Goal: Book appointment/travel/reservation

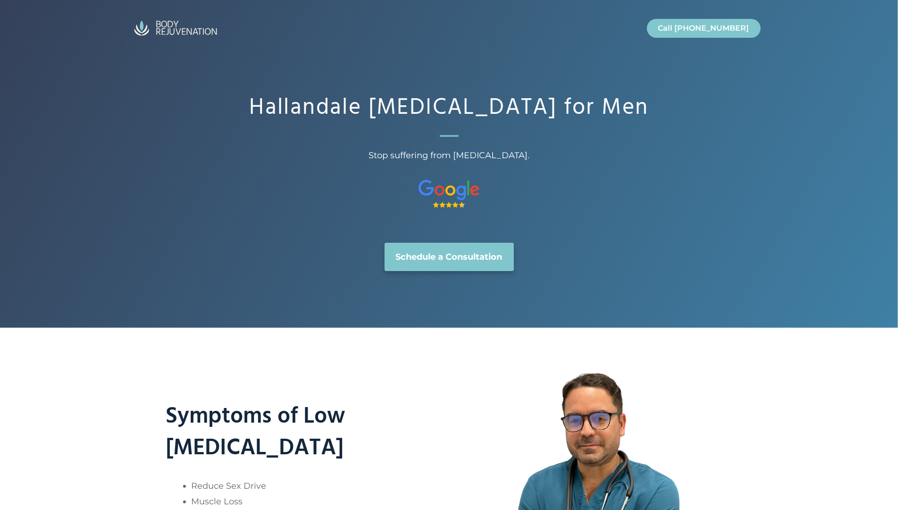
click at [90, 92] on div "Hallandale Hormone Replacement Therapy for Men Stop suffering from hormonal imb…" at bounding box center [449, 164] width 898 height 328
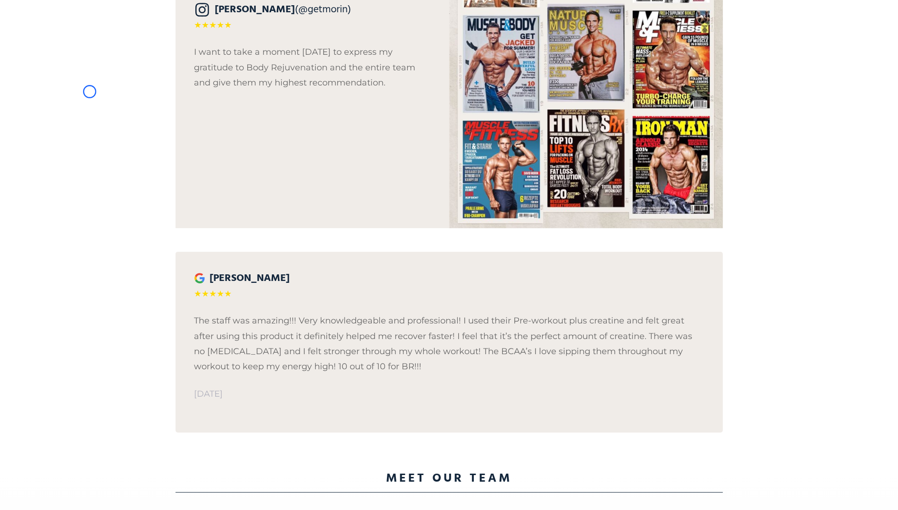
scroll to position [2128, 0]
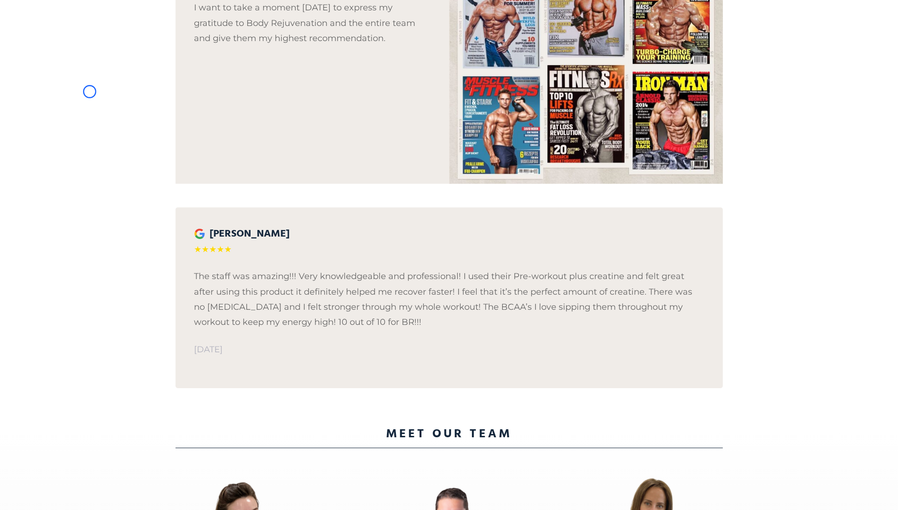
click at [90, 92] on div "What our patients are saying… David Morin (@getmorin) ★★★★★ I want to take a mo…" at bounding box center [449, 91] width 898 height 668
click at [72, 51] on div "What our patients are saying… David Morin (@getmorin) ★★★★★ I want to take a mo…" at bounding box center [449, 91] width 898 height 668
click at [79, 75] on div "What our patients are saying… David Morin (@getmorin) ★★★★★ I want to take a mo…" at bounding box center [449, 91] width 898 height 668
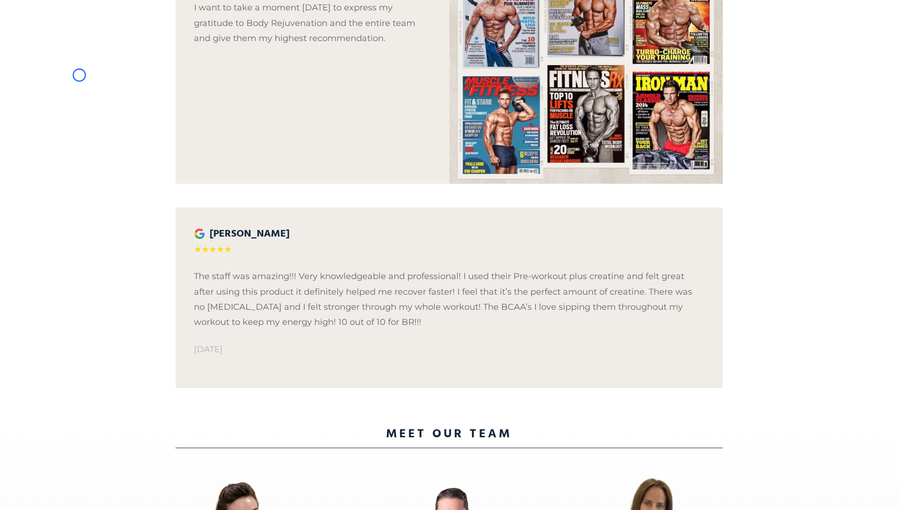
scroll to position [29, 0]
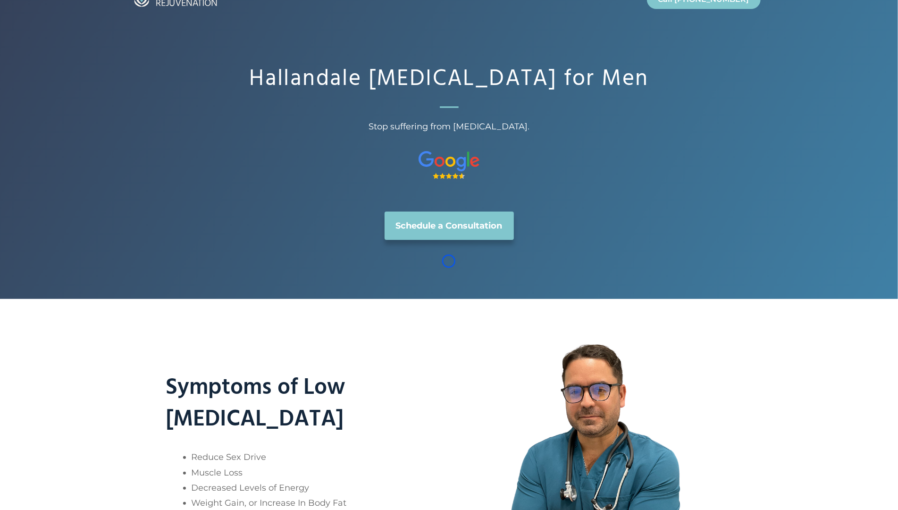
click at [449, 240] on link "Schedule a Consultation" at bounding box center [449, 225] width 129 height 28
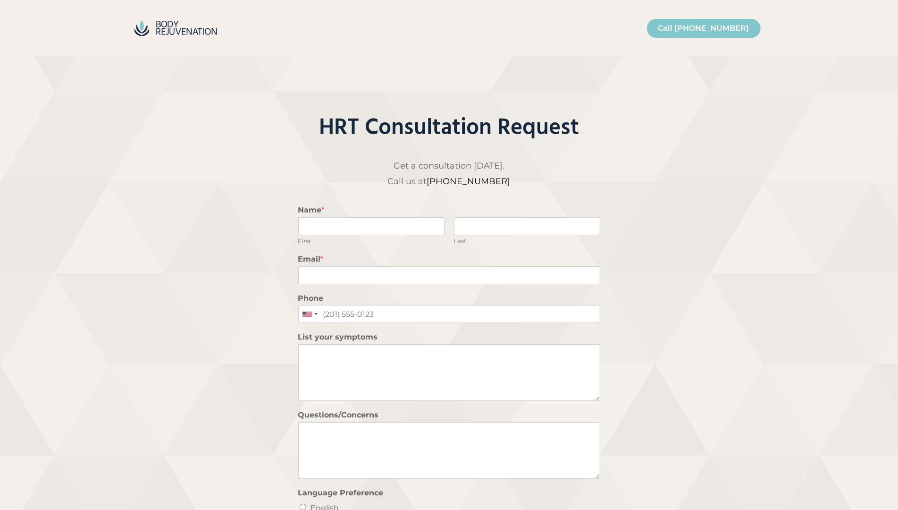
click at [64, 72] on div "HRT Consultation Request Get a consultation [DATE]. Call us at [PHONE_NUMBER] N…" at bounding box center [449, 345] width 898 height 578
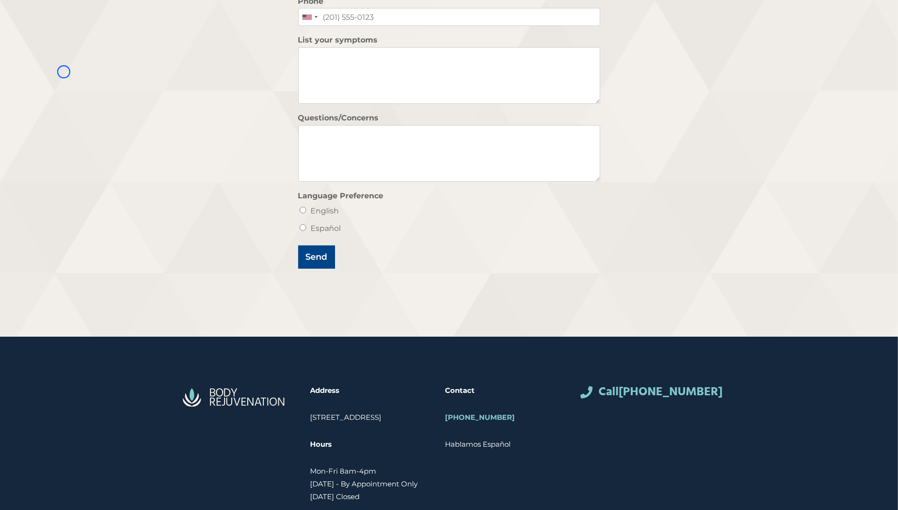
scroll to position [374, 0]
